Goal: Obtain resource: Download file/media

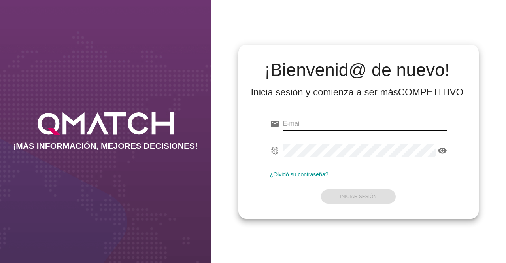
click at [296, 123] on input "email" at bounding box center [365, 123] width 164 height 13
type input "[PERSON_NAME][EMAIL_ADDRESS][DOMAIN_NAME]"
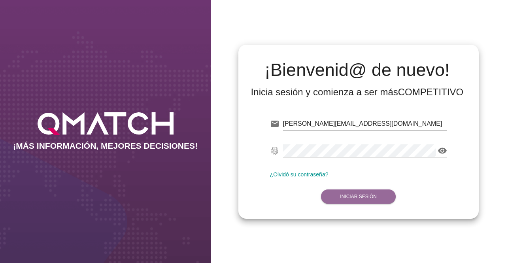
click at [367, 193] on button "Iniciar Sesión" at bounding box center [358, 196] width 75 height 14
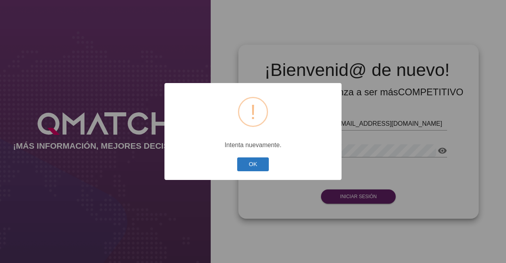
click at [255, 158] on button "OK" at bounding box center [253, 164] width 32 height 14
click at [257, 159] on button "OK" at bounding box center [253, 164] width 32 height 14
click at [255, 164] on button "OK" at bounding box center [253, 164] width 32 height 14
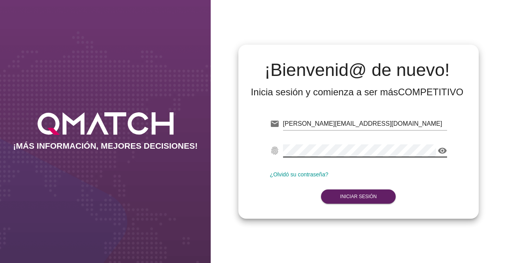
click at [442, 152] on icon "visibility" at bounding box center [441, 150] width 9 height 9
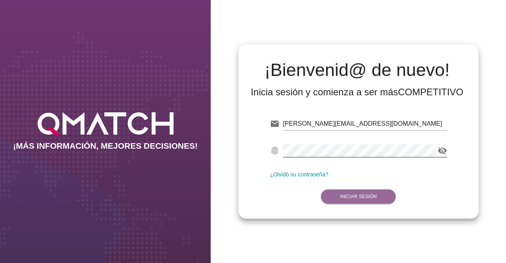
click at [351, 192] on button "Iniciar Sesión" at bounding box center [358, 196] width 75 height 14
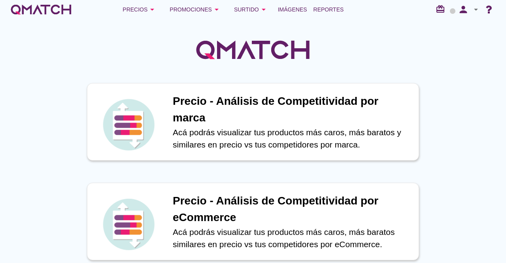
click at [475, 11] on icon "arrow_drop_down" at bounding box center [475, 9] width 9 height 9
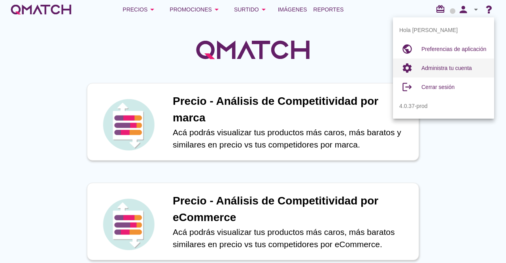
click at [442, 68] on span "Administra tu cuenta" at bounding box center [446, 68] width 51 height 6
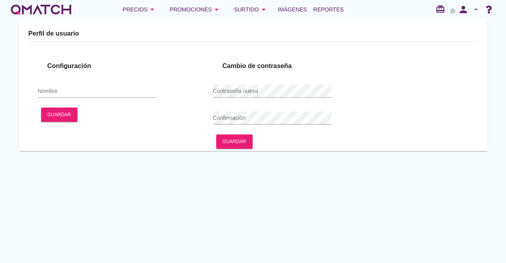
type input "[PERSON_NAME]"
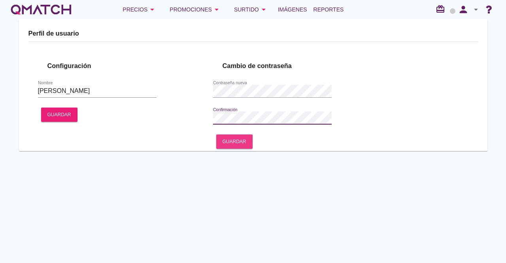
click at [244, 137] on button "Guardar" at bounding box center [234, 141] width 36 height 14
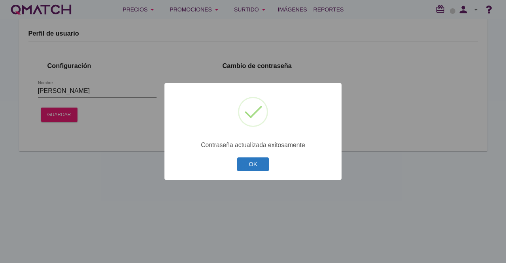
click at [254, 164] on button "OK" at bounding box center [253, 164] width 32 height 14
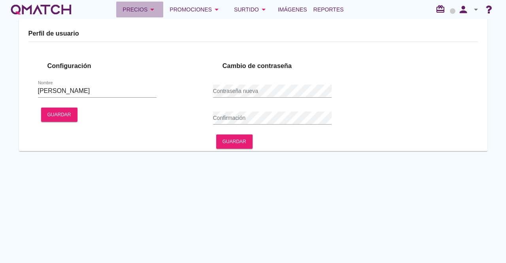
click at [145, 10] on div "Precios arrow_drop_down" at bounding box center [139, 9] width 34 height 9
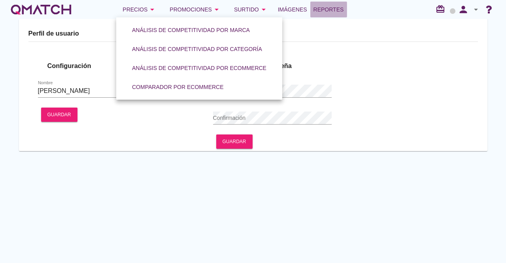
click at [333, 15] on link "Reportes" at bounding box center [328, 10] width 37 height 16
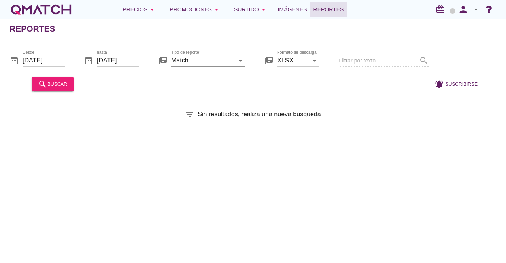
click at [236, 58] on icon "arrow_drop_down" at bounding box center [239, 59] width 9 height 9
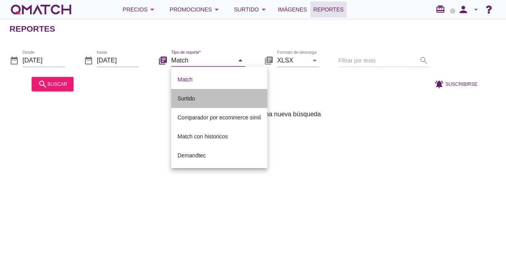
click at [205, 99] on div "Surtido" at bounding box center [218, 98] width 83 height 9
type input "Surtido"
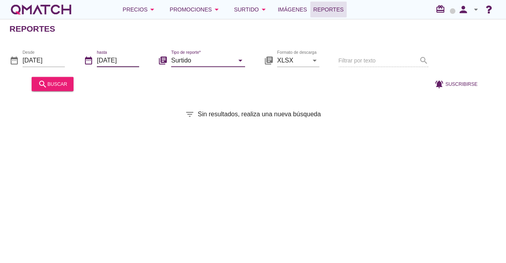
click at [122, 64] on input "[DATE]" at bounding box center [118, 60] width 42 height 13
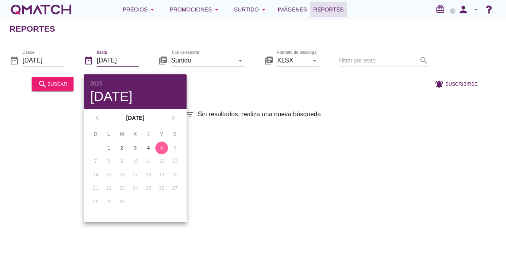
click at [122, 64] on input "[DATE]" at bounding box center [118, 60] width 42 height 13
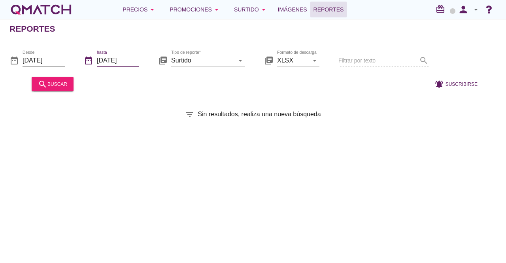
click at [49, 62] on input "[DATE]" at bounding box center [44, 60] width 42 height 13
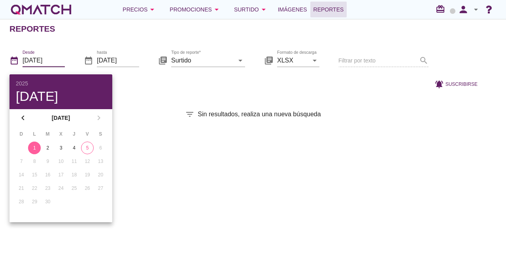
click at [49, 62] on input "[DATE]" at bounding box center [44, 60] width 42 height 13
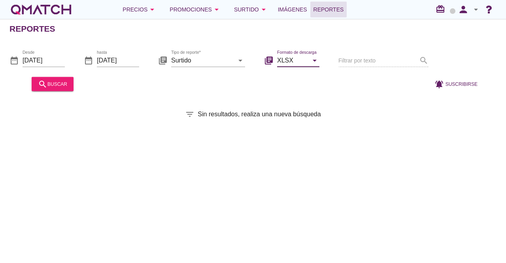
click at [299, 59] on input "XLSX" at bounding box center [292, 60] width 31 height 13
click at [332, 72] on div "date_range Desde [DATE] date_range hasta [DATE] library_books Tipo de reporte* …" at bounding box center [253, 67] width 506 height 52
click at [43, 57] on input "[DATE]" at bounding box center [44, 60] width 42 height 13
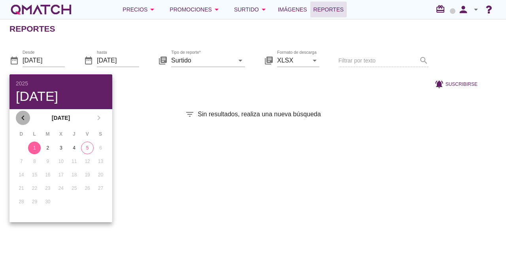
click at [21, 119] on icon "chevron_left" at bounding box center [22, 117] width 9 height 9
click at [85, 149] on div "1" at bounding box center [87, 147] width 13 height 7
type input "[DATE]"
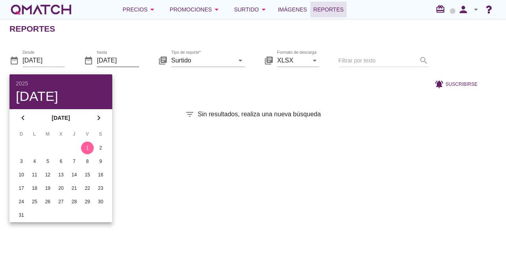
click at [115, 60] on input "[DATE]" at bounding box center [118, 60] width 42 height 13
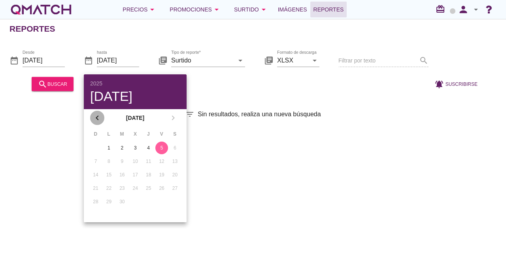
click at [94, 117] on icon "chevron_left" at bounding box center [96, 117] width 9 height 9
click at [94, 213] on div "31" at bounding box center [95, 214] width 13 height 7
type input "[DATE]"
click at [221, 182] on div "Reportes date_range Desde [DATE] date_range hasta [DATE] library_books Tipo de …" at bounding box center [253, 141] width 506 height 244
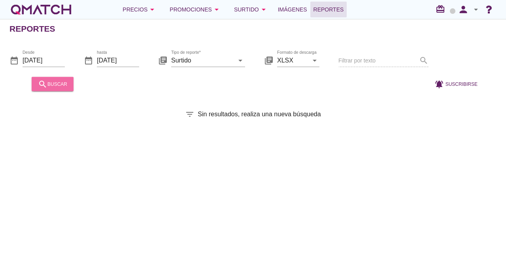
click at [55, 83] on div "search buscar" at bounding box center [52, 83] width 29 height 9
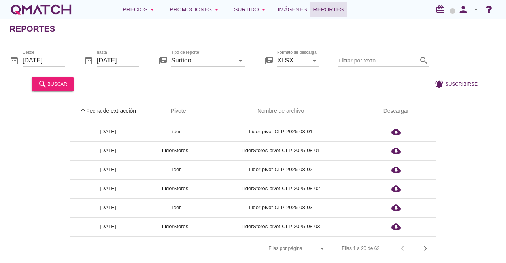
click at [475, 13] on icon "arrow_drop_down" at bounding box center [475, 9] width 9 height 9
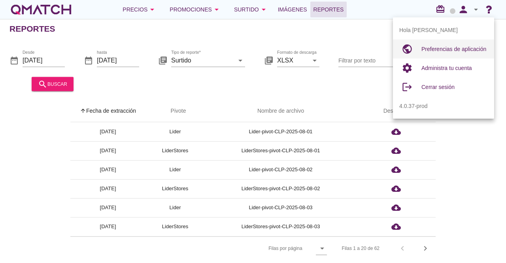
click at [453, 46] on span "Preferencias de aplicación" at bounding box center [453, 49] width 65 height 6
radio input "true"
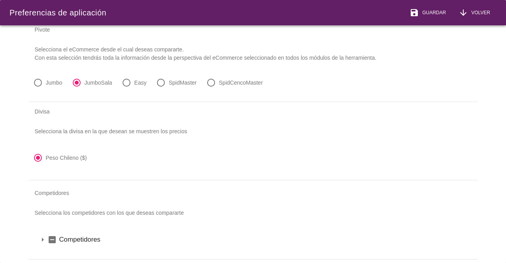
scroll to position [27, 0]
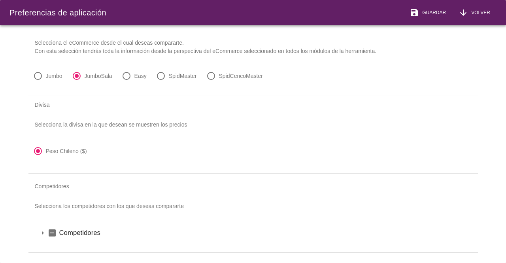
click at [44, 228] on icon "arrow_drop_down" at bounding box center [42, 232] width 9 height 9
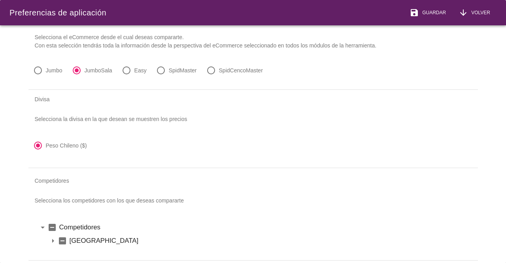
click at [54, 239] on icon "arrow_drop_down" at bounding box center [52, 240] width 9 height 9
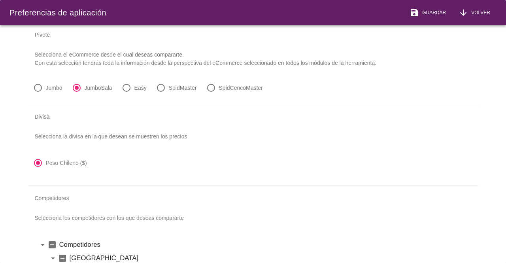
scroll to position [0, 0]
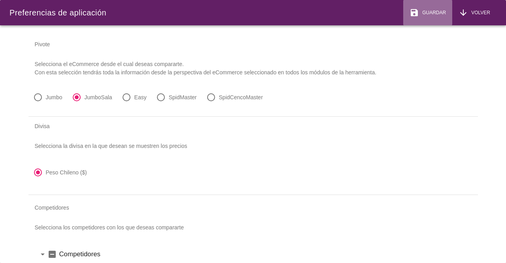
click at [426, 8] on div "save Guardar" at bounding box center [427, 12] width 36 height 9
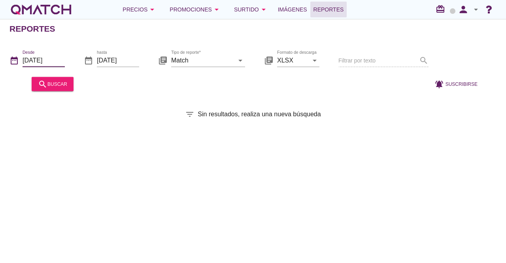
click at [44, 60] on input "[DATE]" at bounding box center [44, 60] width 42 height 13
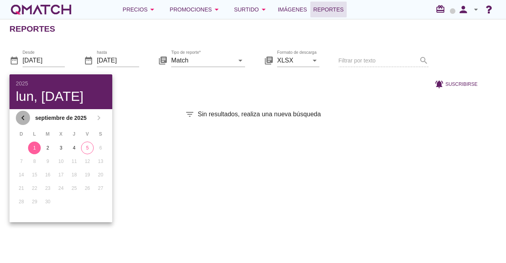
click at [20, 119] on icon "chevron_left" at bounding box center [22, 117] width 9 height 9
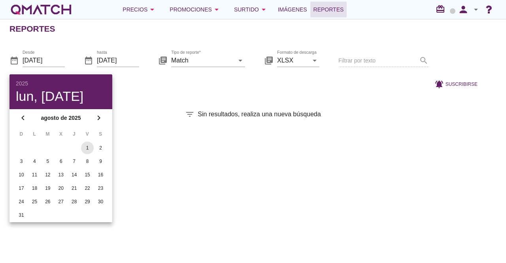
click at [89, 148] on div "1" at bounding box center [87, 147] width 13 height 7
type input "[DATE]"
click at [100, 121] on icon "chevron_right" at bounding box center [98, 117] width 9 height 9
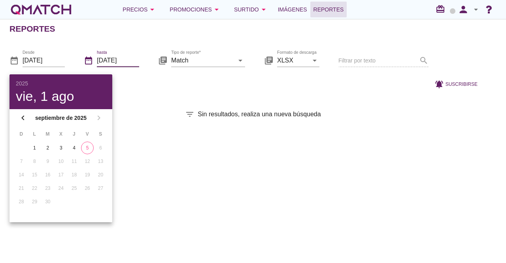
click at [107, 58] on input "[DATE]" at bounding box center [118, 60] width 42 height 13
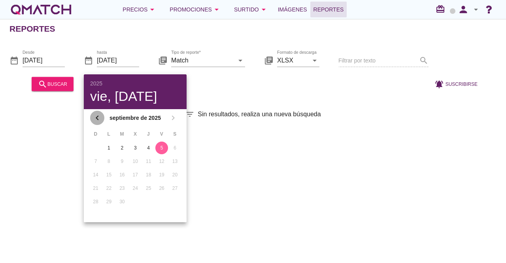
click at [96, 115] on icon "chevron_left" at bounding box center [96, 117] width 9 height 9
click at [94, 214] on div "31" at bounding box center [95, 214] width 13 height 7
type input "[DATE]"
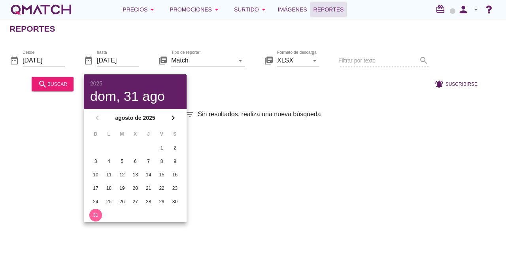
click at [34, 175] on div "Reportes date_range Desde 2025-08-01 date_range hasta 2025-08-31 library_books …" at bounding box center [253, 141] width 506 height 244
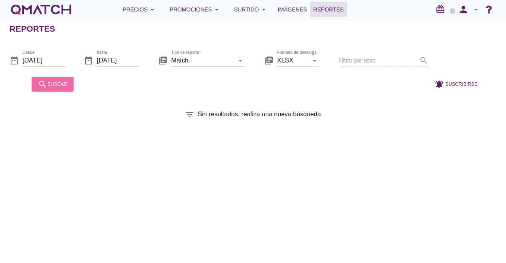
click at [59, 85] on div "search buscar" at bounding box center [52, 83] width 29 height 9
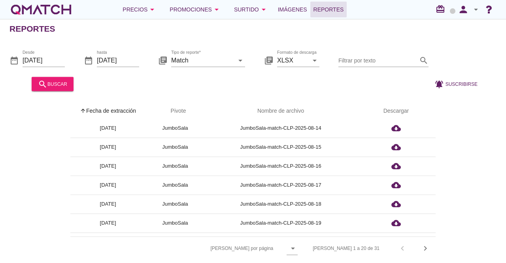
scroll to position [265, 0]
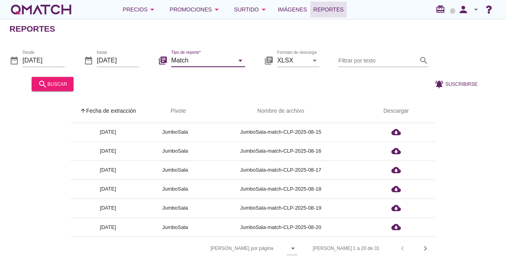
click at [227, 59] on input "Match" at bounding box center [202, 60] width 63 height 13
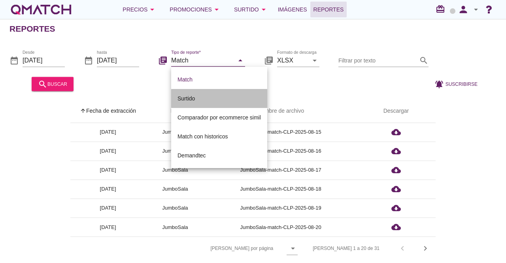
click at [195, 99] on div "Surtido" at bounding box center [218, 98] width 83 height 9
type input "Surtido"
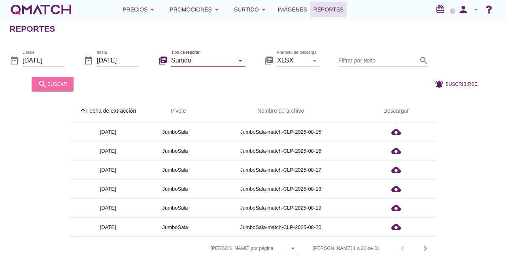
click at [66, 89] on button "search buscar" at bounding box center [53, 84] width 42 height 14
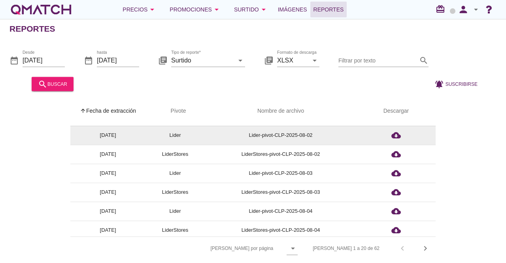
scroll to position [0, 0]
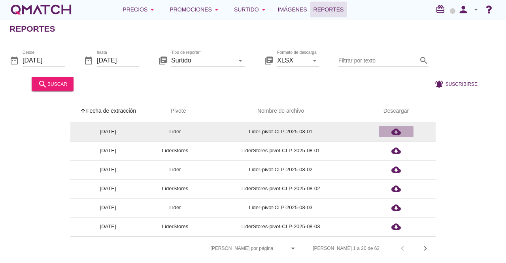
click at [392, 131] on icon "cloud_download" at bounding box center [395, 131] width 9 height 9
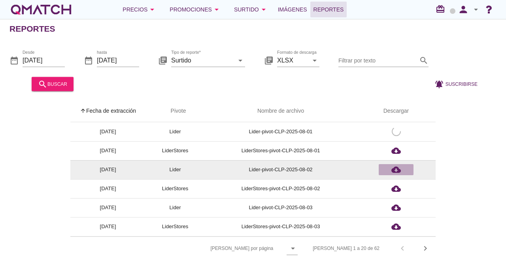
click at [395, 171] on icon "cloud_download" at bounding box center [395, 169] width 9 height 9
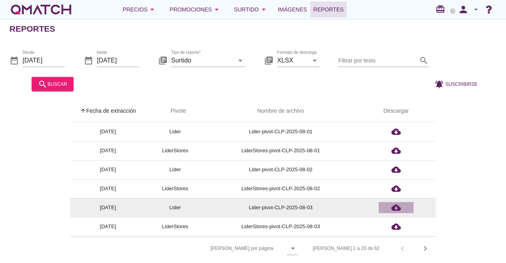
click at [393, 208] on icon "cloud_download" at bounding box center [395, 207] width 9 height 9
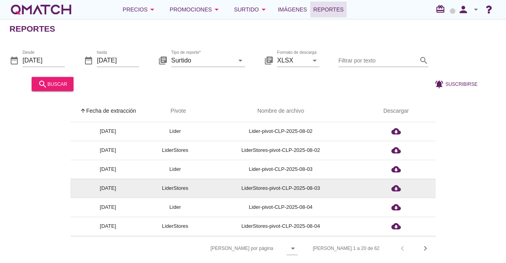
scroll to position [47, 0]
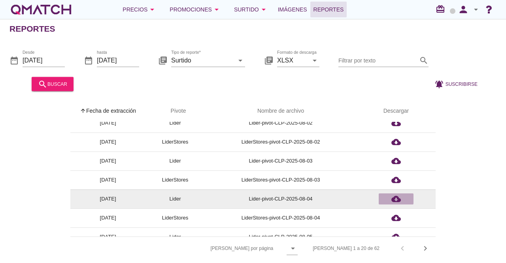
click at [393, 196] on icon "cloud_download" at bounding box center [395, 198] width 9 height 9
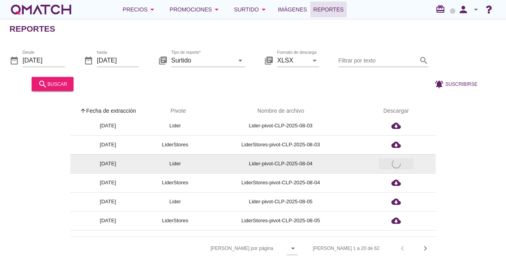
scroll to position [82, 0]
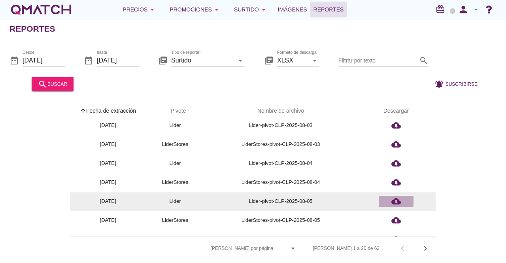
click at [395, 200] on icon "cloud_download" at bounding box center [395, 200] width 9 height 9
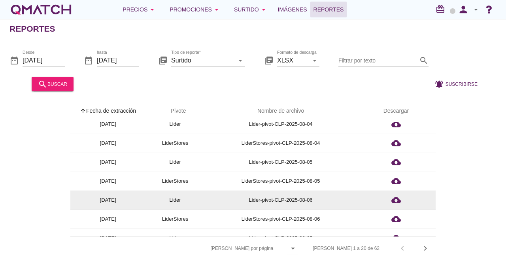
scroll to position [129, 0]
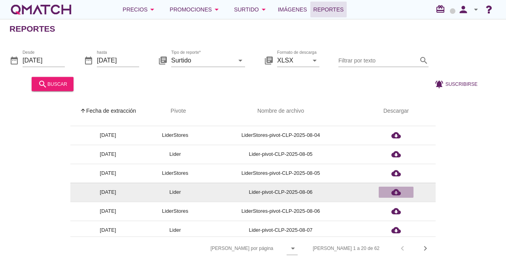
click at [395, 194] on icon "cloud_download" at bounding box center [395, 191] width 9 height 9
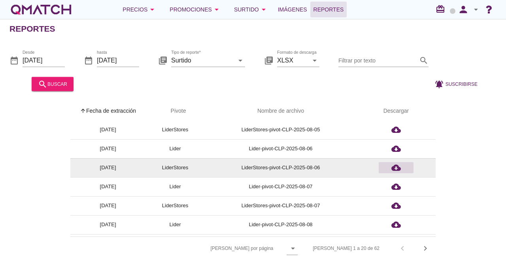
scroll to position [173, 0]
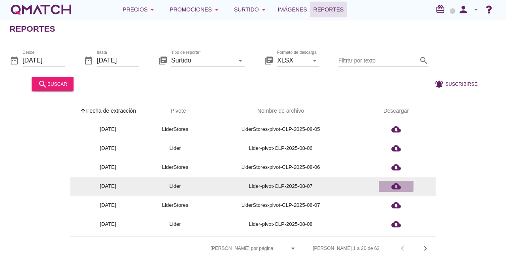
click at [393, 190] on icon "cloud_download" at bounding box center [395, 185] width 9 height 9
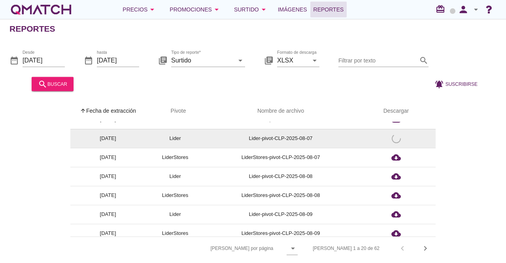
scroll to position [221, 0]
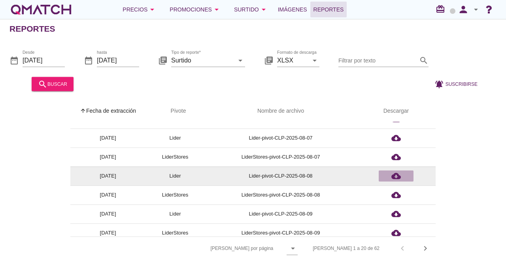
click at [394, 177] on icon "cloud_download" at bounding box center [395, 175] width 9 height 9
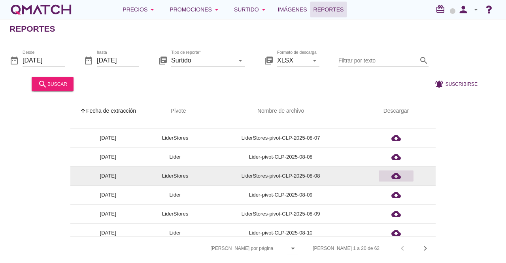
scroll to position [243, 0]
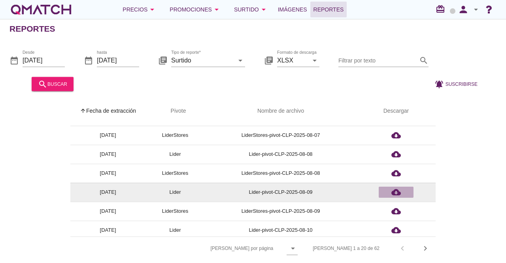
click at [394, 190] on icon "cloud_download" at bounding box center [395, 191] width 9 height 9
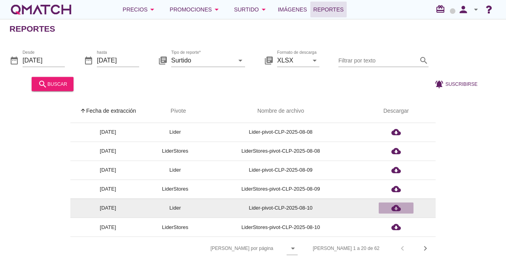
click at [395, 207] on icon "cloud_download" at bounding box center [395, 207] width 9 height 9
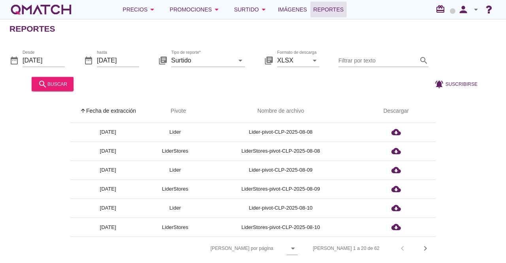
click at [461, 213] on div "arrow_upward Fecha de extracción arrow_upward Pivote Nombre de archivo Descarga…" at bounding box center [252, 180] width 487 height 160
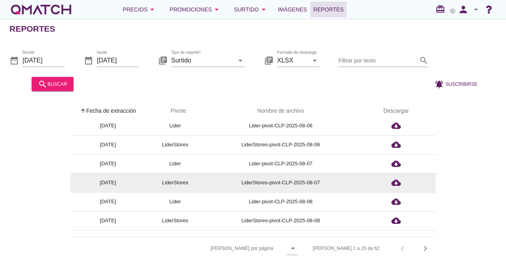
scroll to position [0, 0]
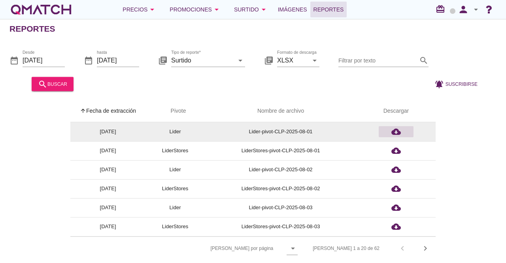
click at [396, 132] on icon "cloud_download" at bounding box center [395, 131] width 9 height 9
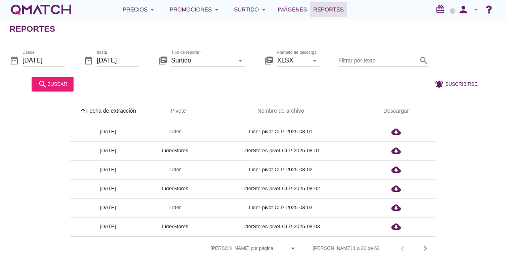
click at [481, 138] on div "arrow_upward Fecha de extracción arrow_upward Pivote Nombre de archivo Descarga…" at bounding box center [252, 180] width 487 height 160
click at [297, 246] on icon "arrow_drop_down" at bounding box center [292, 247] width 9 height 9
click at [322, 234] on div "25" at bounding box center [324, 229] width 17 height 9
click at [297, 248] on icon "arrow_drop_down" at bounding box center [292, 247] width 9 height 9
click at [316, 252] on div "All" at bounding box center [317, 248] width 17 height 9
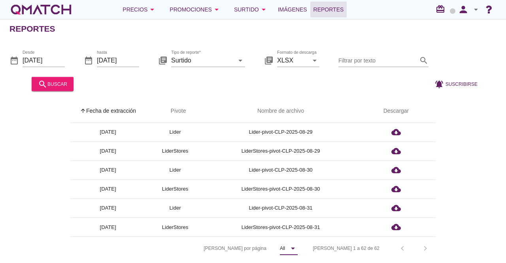
scroll to position [2, 0]
click at [469, 15] on div "person arrow_drop_down" at bounding box center [467, 10] width 25 height 16
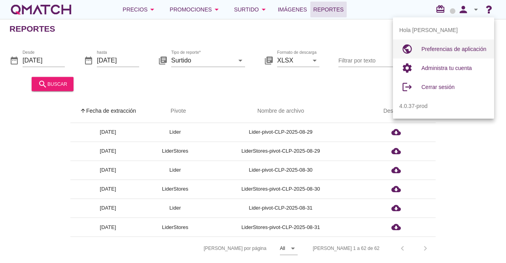
click at [428, 56] on div "Preferencias de aplicación" at bounding box center [454, 49] width 66 height 19
radio input "true"
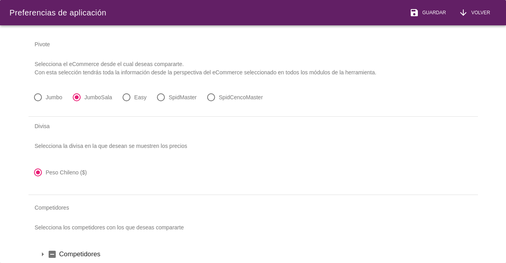
scroll to position [27, 0]
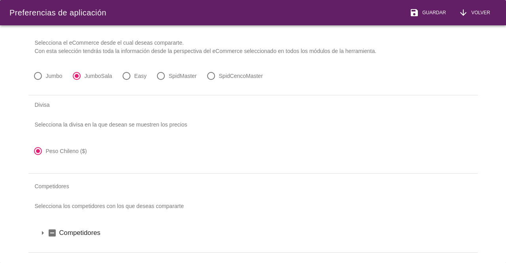
click at [43, 229] on icon "arrow_drop_down" at bounding box center [42, 232] width 9 height 9
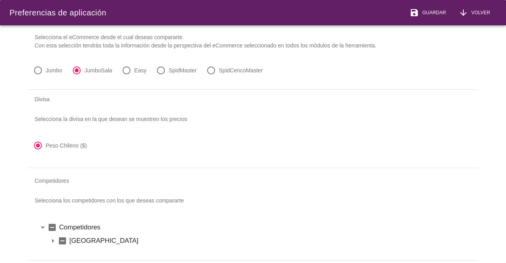
click at [55, 242] on icon "arrow_drop_down" at bounding box center [52, 240] width 9 height 9
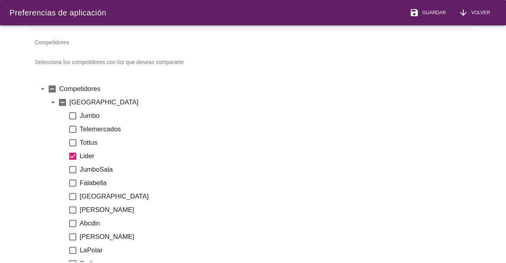
scroll to position [173, 0]
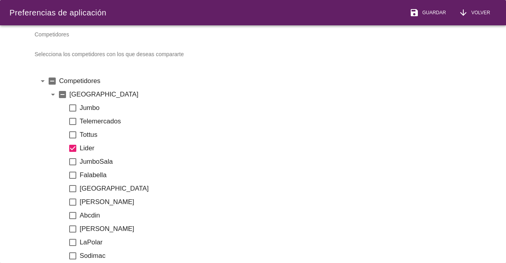
click at [64, 54] on p "Selecciona los competidores con los que deseas compararte" at bounding box center [252, 54] width 449 height 21
click at [45, 33] on div "Competidores" at bounding box center [252, 34] width 449 height 19
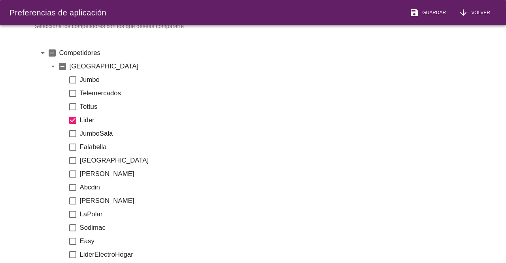
scroll to position [202, 0]
click at [73, 119] on icon "check_box" at bounding box center [72, 119] width 9 height 9
click at [73, 119] on icon "check_box_outline_blank" at bounding box center [72, 119] width 9 height 9
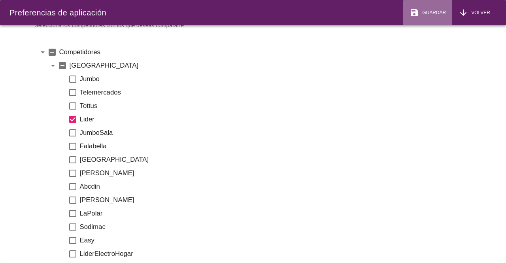
click at [428, 15] on span "Guardar" at bounding box center [432, 12] width 27 height 7
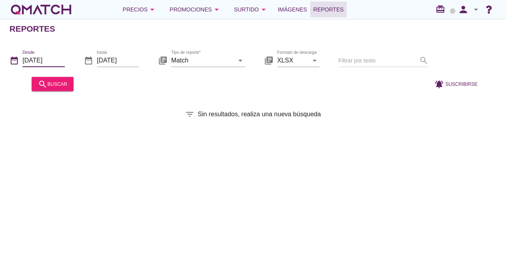
click at [33, 59] on input "[DATE]" at bounding box center [44, 60] width 42 height 13
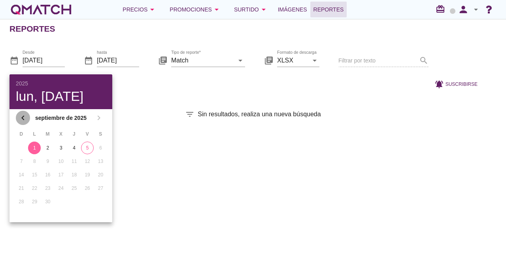
click at [24, 118] on icon "chevron_left" at bounding box center [22, 117] width 9 height 9
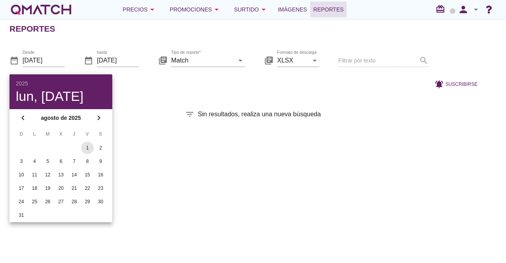
click at [86, 150] on div "1" at bounding box center [87, 147] width 13 height 7
type input "[DATE]"
click at [117, 60] on input "[DATE]" at bounding box center [118, 60] width 42 height 13
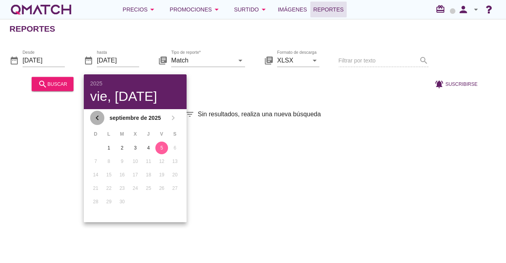
click at [95, 120] on icon "chevron_left" at bounding box center [96, 117] width 9 height 9
click at [94, 216] on div "31" at bounding box center [95, 214] width 13 height 7
type input "[DATE]"
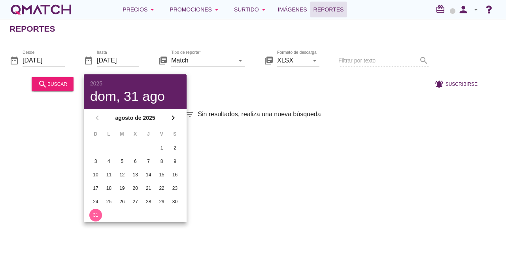
click at [275, 160] on div "Reportes date_range Desde 2025-08-01 date_range hasta 2025-08-31 library_books …" at bounding box center [253, 141] width 506 height 244
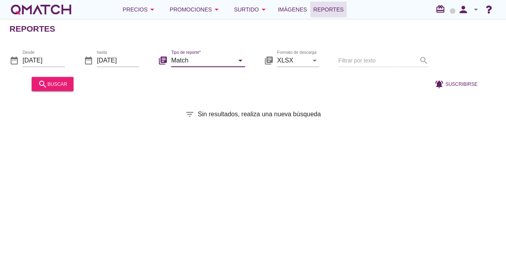
click at [221, 60] on input "Match" at bounding box center [202, 60] width 63 height 13
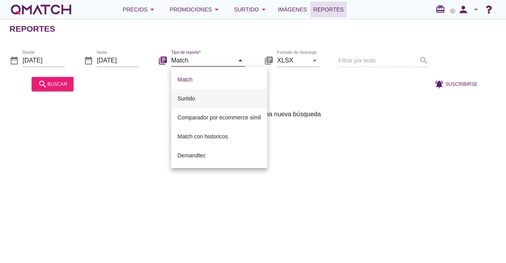
click at [198, 96] on div "Surtido" at bounding box center [218, 98] width 83 height 9
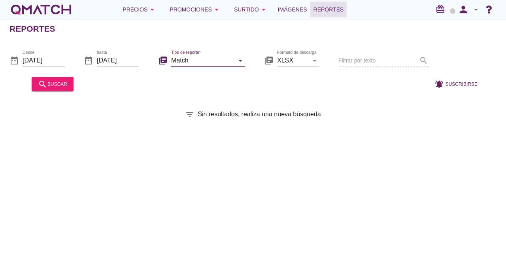
type input "Surtido"
click at [62, 83] on div "search buscar" at bounding box center [52, 83] width 29 height 9
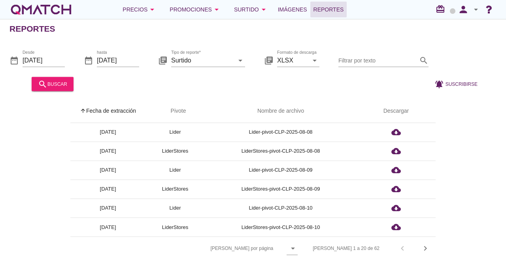
scroll to position [2, 0]
click at [297, 247] on icon "arrow_drop_down" at bounding box center [292, 247] width 9 height 9
click at [319, 244] on div "All" at bounding box center [324, 248] width 17 height 9
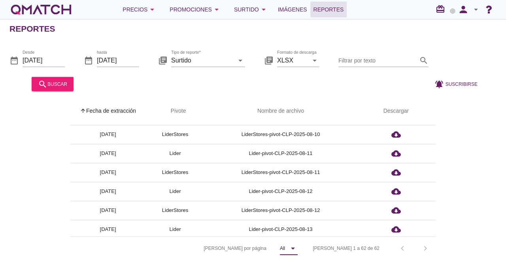
scroll to position [358, 0]
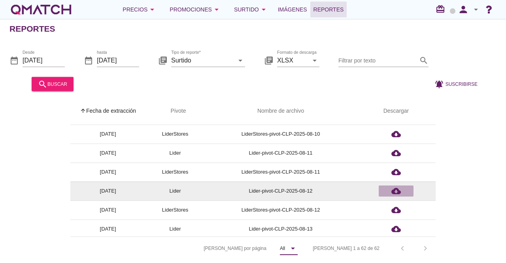
click at [395, 194] on icon "cloud_download" at bounding box center [395, 190] width 9 height 9
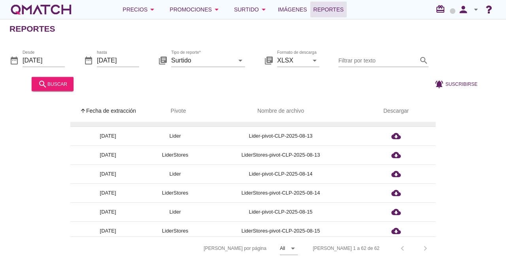
scroll to position [451, 0]
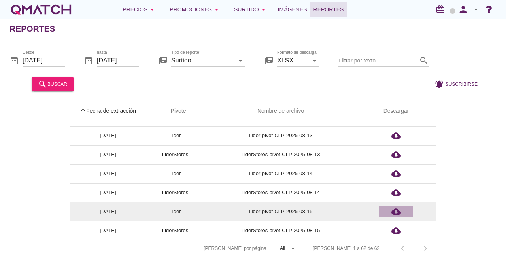
click at [394, 210] on icon "cloud_download" at bounding box center [395, 211] width 9 height 9
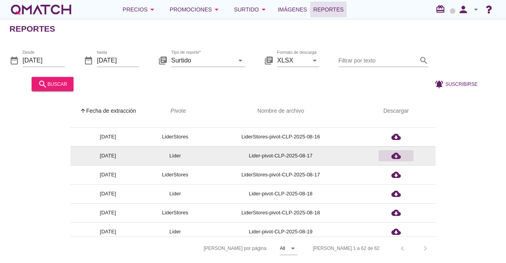
scroll to position [584, 0]
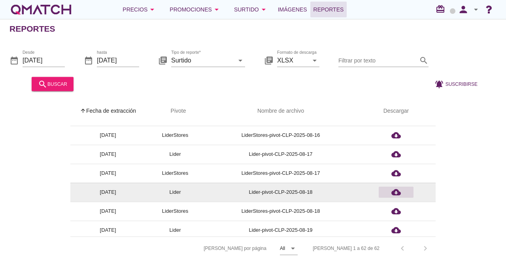
click at [394, 194] on icon "cloud_download" at bounding box center [395, 191] width 9 height 9
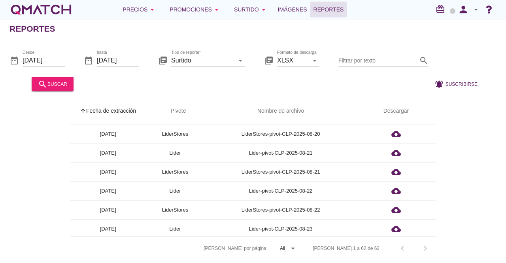
scroll to position [738, 0]
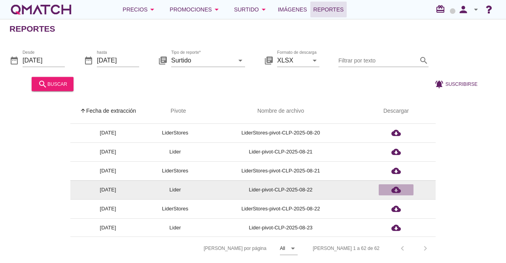
click at [395, 188] on icon "cloud_download" at bounding box center [395, 189] width 9 height 9
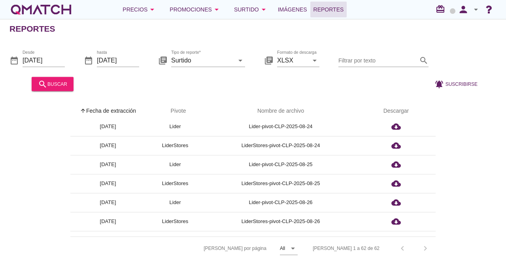
scroll to position [883, 0]
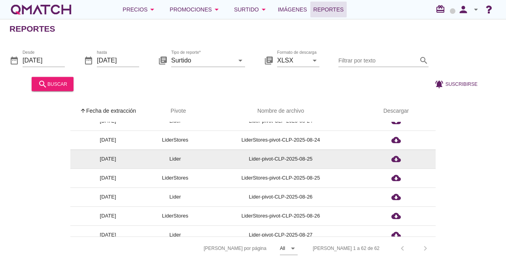
click at [339, 152] on td "Lider-pivot-CLP-2025-08-25" at bounding box center [281, 158] width 152 height 19
click at [396, 157] on icon "cloud_download" at bounding box center [395, 158] width 9 height 9
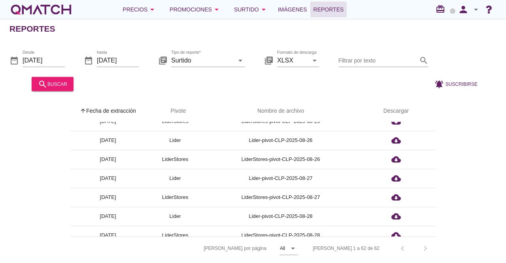
scroll to position [942, 0]
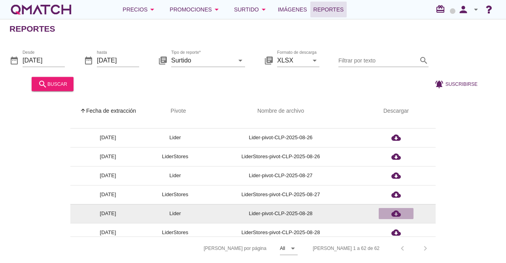
click at [394, 215] on icon "cloud_download" at bounding box center [395, 213] width 9 height 9
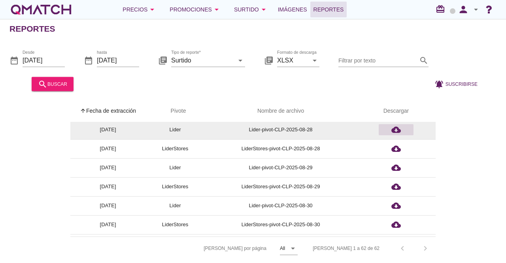
scroll to position [1034, 0]
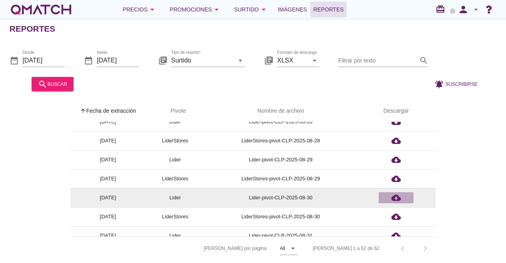
click at [396, 199] on icon "cloud_download" at bounding box center [395, 197] width 9 height 9
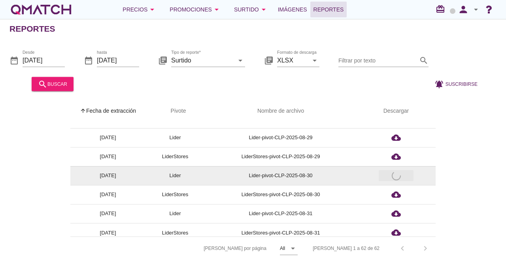
scroll to position [1061, 0]
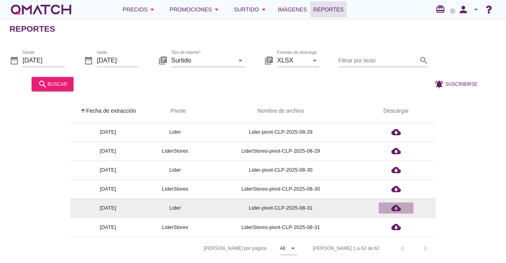
click at [394, 204] on icon "cloud_download" at bounding box center [395, 207] width 9 height 9
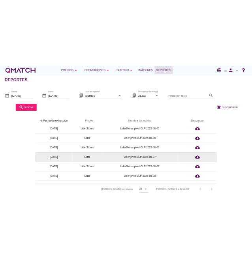
scroll to position [0, 0]
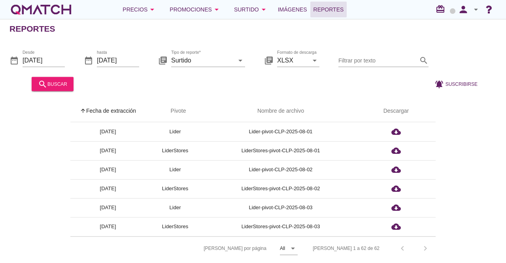
click at [298, 85] on div at bounding box center [251, 83] width 348 height 19
